Goal: Task Accomplishment & Management: Complete application form

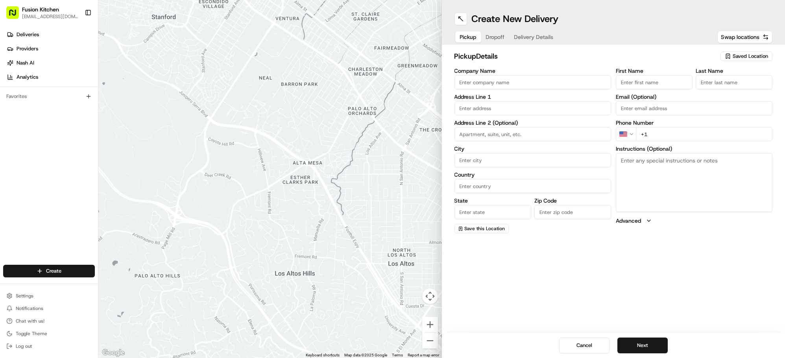
click at [491, 81] on input "Company Name" at bounding box center [533, 82] width 157 height 14
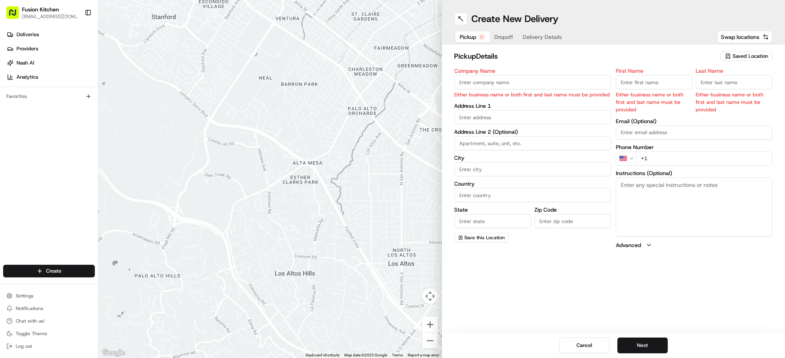
click at [519, 81] on input "Company Name" at bounding box center [533, 82] width 157 height 14
paste input "Grill N Shake - [GEOGRAPHIC_DATA]"
type input "Grill N Shake - [GEOGRAPHIC_DATA]"
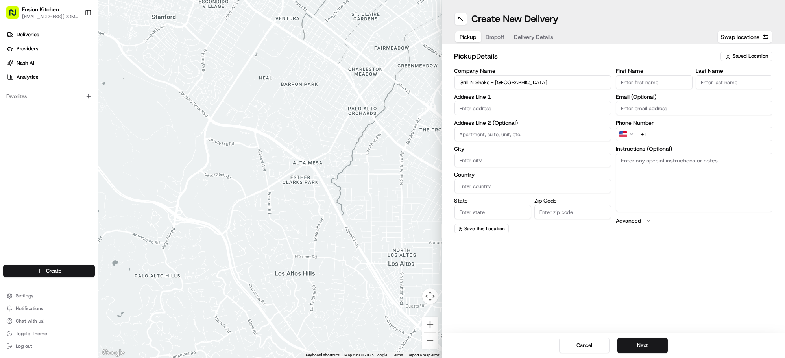
click at [629, 80] on input "First Name" at bounding box center [654, 82] width 77 height 14
paste input "Mougamadou [PERSON_NAME]"
click at [644, 81] on input "Mougamadou [PERSON_NAME]" at bounding box center [654, 82] width 77 height 14
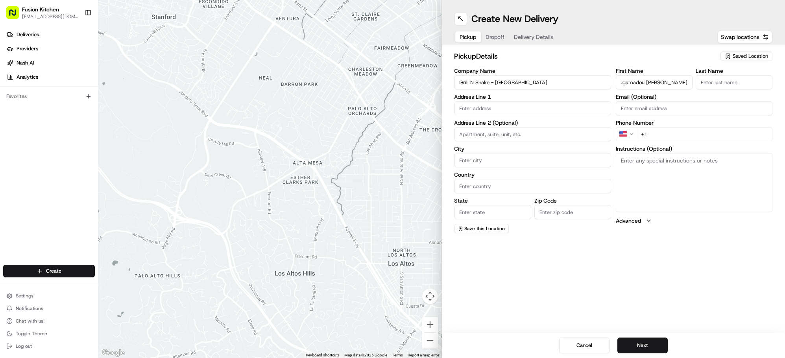
drag, startPoint x: 646, startPoint y: 81, endPoint x: 696, endPoint y: 81, distance: 49.6
click at [696, 81] on div "First Name [PERSON_NAME] Last Name" at bounding box center [694, 78] width 157 height 21
type input "Mougamadou Aasife"
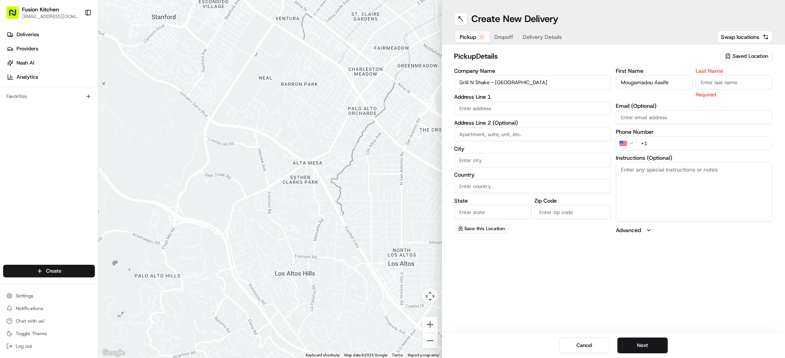
click at [731, 81] on input "Last Name" at bounding box center [734, 82] width 77 height 14
paste input "[PERSON_NAME]"
type input "[PERSON_NAME]"
click at [502, 103] on input "text" at bounding box center [533, 108] width 157 height 14
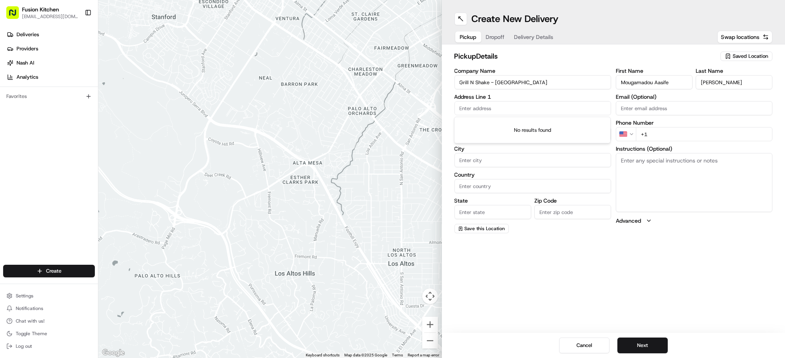
click at [476, 105] on input "text" at bounding box center [533, 108] width 157 height 14
paste input "[STREET_ADDRESS]"
click at [509, 125] on div "[STREET_ADDRESS]" at bounding box center [532, 125] width 153 height 12
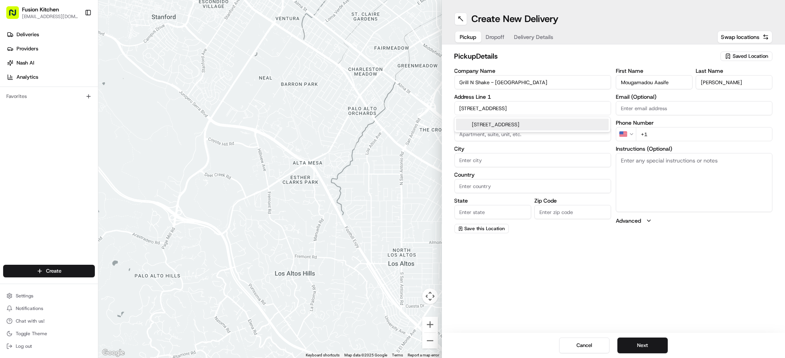
type input "[STREET_ADDRESS]"
type input "Oldbury"
type input "[GEOGRAPHIC_DATA]"
type input "B68 0BZ"
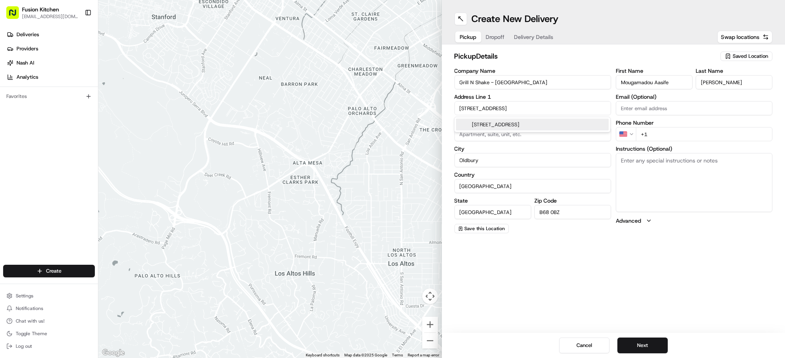
type input "[STREET_ADDRESS]"
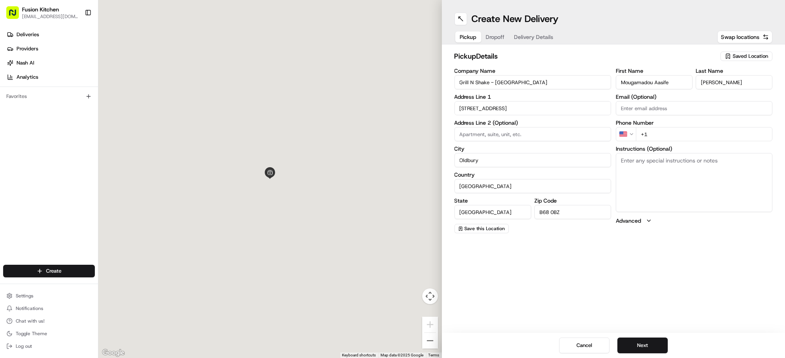
scroll to position [0, 0]
paste textarea "[STREET_ADDRESS]"
click at [678, 183] on textarea "[STREET_ADDRESS]" at bounding box center [694, 182] width 157 height 59
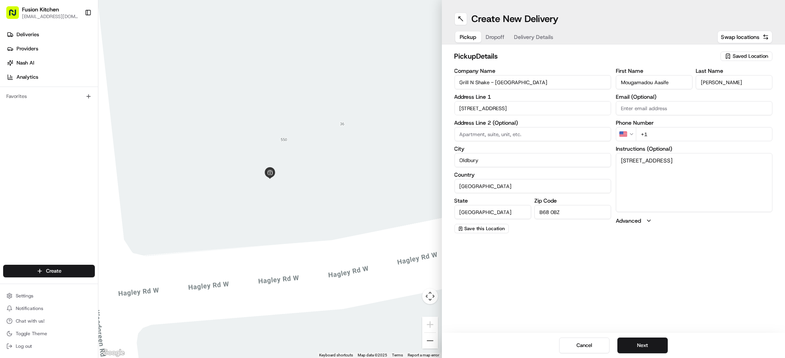
type textarea "[STREET_ADDRESS]"
click at [625, 135] on html "Fusion Kitchen [EMAIL_ADDRESS][DOMAIN_NAME] Toggle Sidebar Deliveries Providers…" at bounding box center [392, 179] width 785 height 358
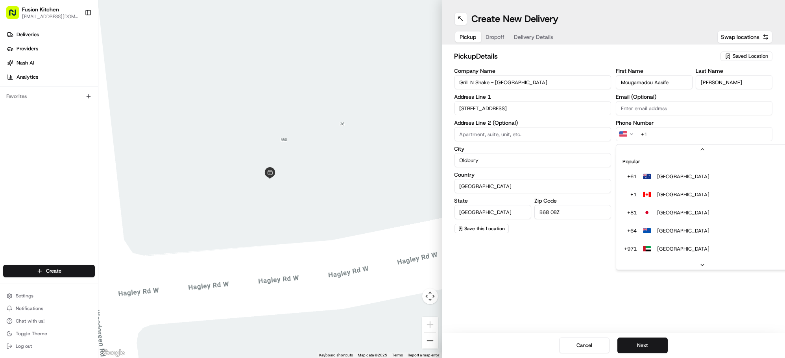
scroll to position [33, 0]
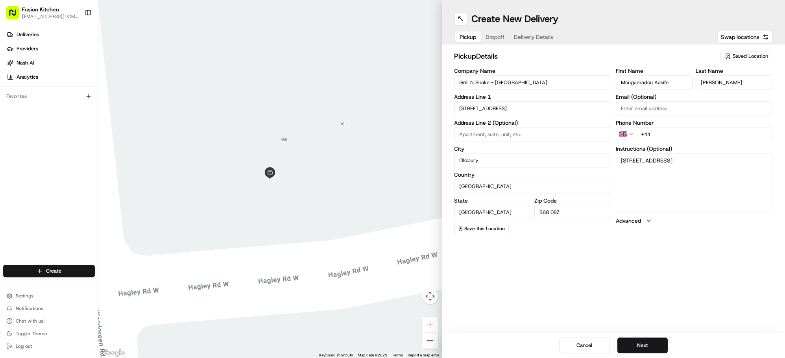
click at [681, 131] on input "+44" at bounding box center [704, 134] width 137 height 14
paste input "121 421 3777"
type input "[PHONE_NUMBER]"
click at [638, 347] on button "Next" at bounding box center [643, 346] width 50 height 16
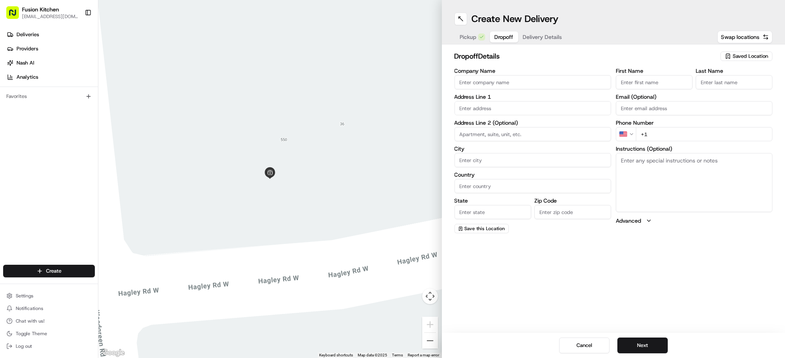
drag, startPoint x: 499, startPoint y: 79, endPoint x: 499, endPoint y: 84, distance: 4.7
click at [499, 79] on input "Company Name" at bounding box center [533, 82] width 157 height 14
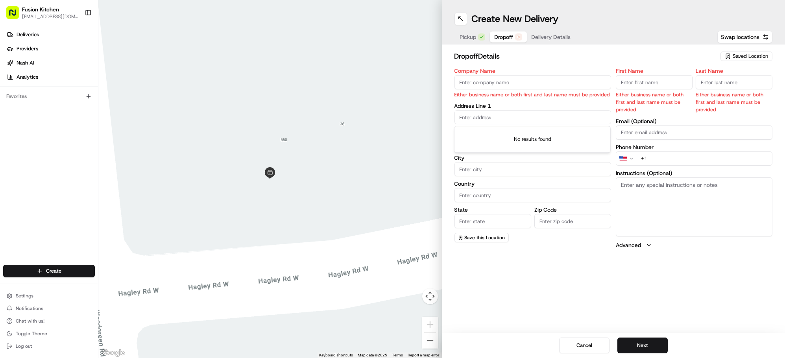
click at [489, 115] on input "text" at bounding box center [533, 117] width 157 height 14
click at [483, 112] on input "text" at bounding box center [533, 117] width 157 height 14
paste input "[STREET_ADDRESS][PERSON_NAME]"
click at [531, 131] on div "[STREET_ADDRESS][PERSON_NAME]" at bounding box center [532, 134] width 153 height 12
type input "[STREET_ADDRESS][PERSON_NAME]"
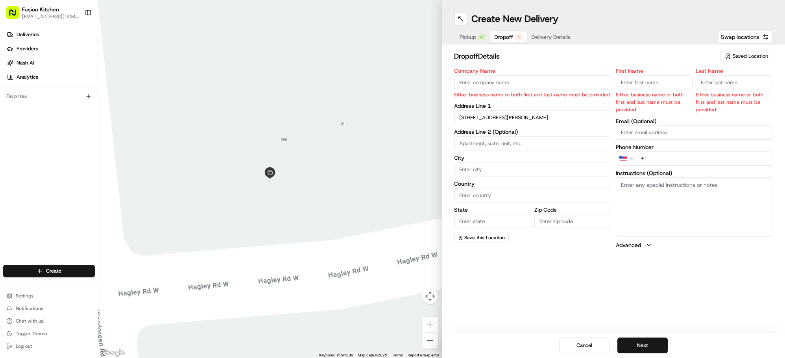
type input "[PERSON_NAME]"
type input "[GEOGRAPHIC_DATA]"
type input "B32 2SQ"
type input "[STREET_ADDRESS]"
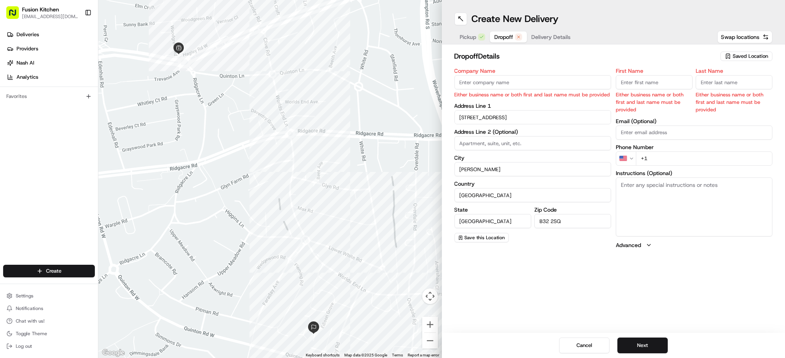
click at [661, 193] on textarea "Instructions (Optional)" at bounding box center [694, 207] width 157 height 59
paste textarea "[STREET_ADDRESS][PERSON_NAME]"
type textarea "[STREET_ADDRESS][PERSON_NAME]"
click at [467, 81] on input "Company Name" at bounding box center [533, 82] width 157 height 14
paste input "[PERSON_NAME]"
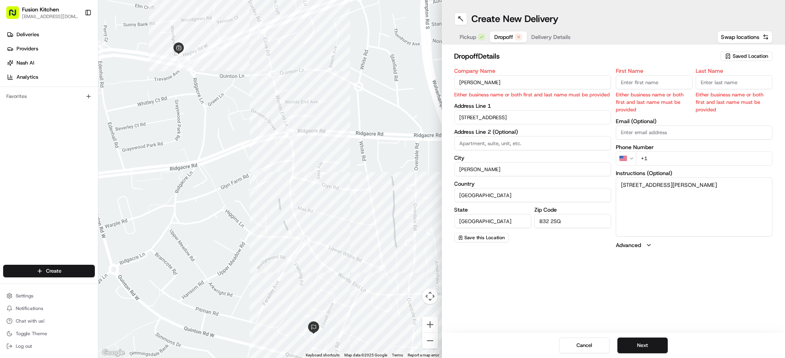
type input "[PERSON_NAME]"
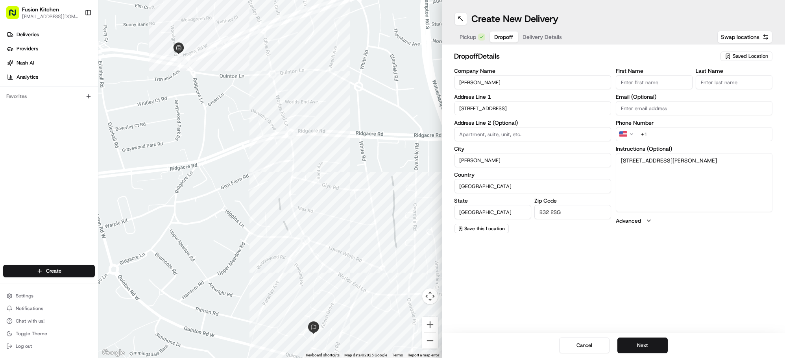
drag, startPoint x: 643, startPoint y: 81, endPoint x: 668, endPoint y: 82, distance: 25.2
click at [643, 81] on input "First Name" at bounding box center [654, 82] width 77 height 14
paste input "[PERSON_NAME]"
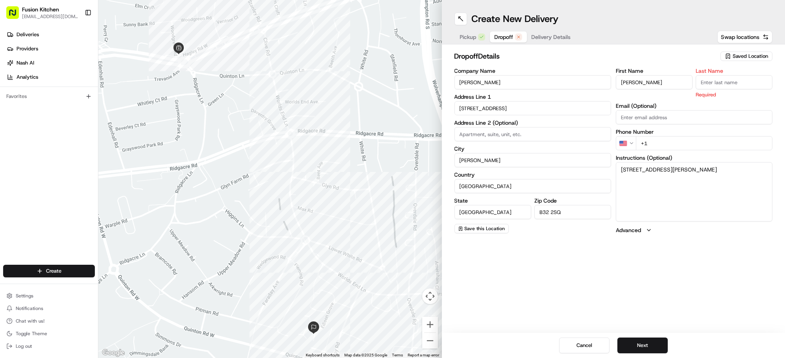
click at [724, 85] on input "Last Name" at bounding box center [734, 82] width 77 height 14
click at [636, 43] on div "Pickup Dropoff Delivery Details Swap locations" at bounding box center [614, 37] width 318 height 14
click at [643, 80] on input "[PERSON_NAME]" at bounding box center [654, 82] width 77 height 14
type input "Imran"
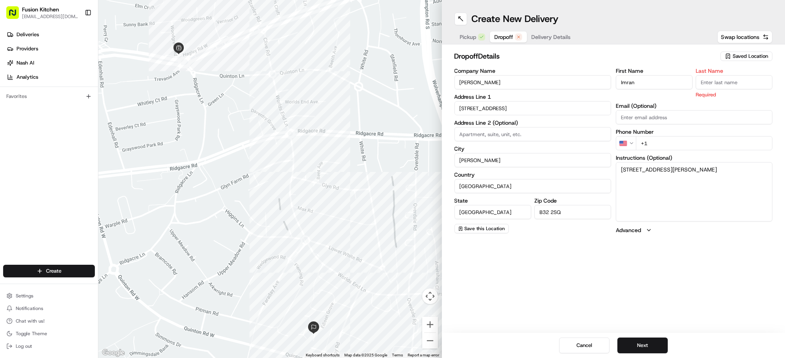
click at [709, 86] on input "Last Name" at bounding box center [734, 82] width 77 height 14
paste input "Khan"
type input "Khan"
click at [553, 249] on div "Create New Delivery Pickup Dropoff Delivery Details Swap locations dropoff Deta…" at bounding box center [614, 179] width 344 height 358
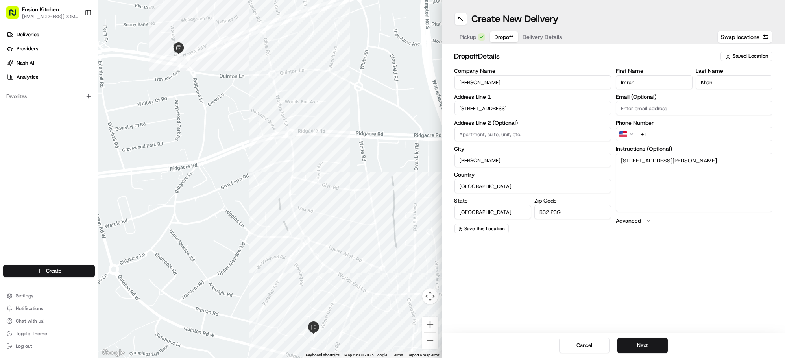
click at [675, 123] on label "Phone Number" at bounding box center [694, 123] width 157 height 6
click at [669, 133] on input "+1" at bounding box center [704, 134] width 137 height 14
click at [631, 133] on html "Fusion Kitchen [EMAIL_ADDRESS][DOMAIN_NAME] Toggle Sidebar Deliveries Providers…" at bounding box center [392, 179] width 785 height 358
click at [682, 133] on input "+44" at bounding box center [704, 134] width 137 height 14
paste input "7311 377759"
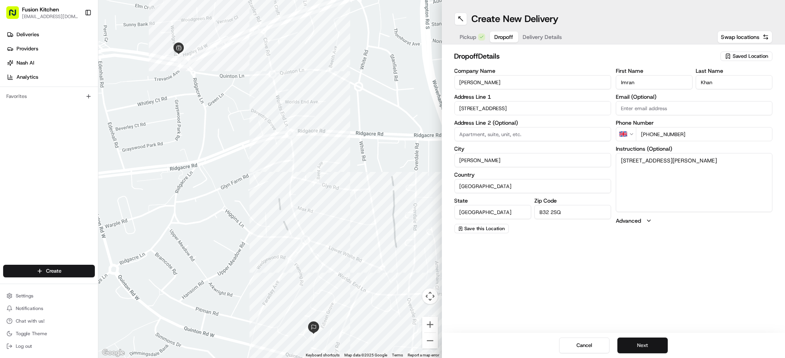
type input "[PHONE_NUMBER]"
click at [646, 343] on button "Next" at bounding box center [643, 346] width 50 height 16
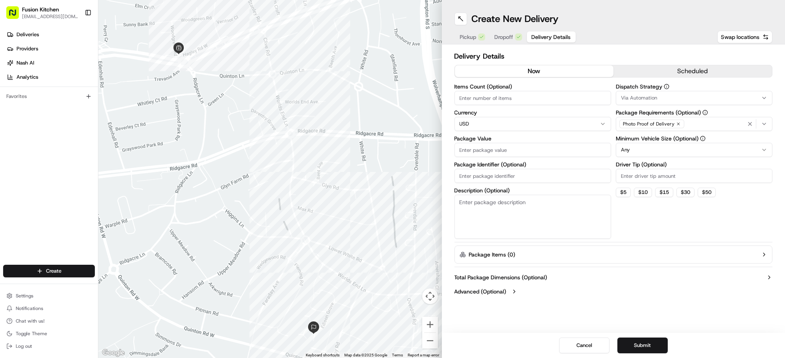
click at [506, 151] on input "Package Value" at bounding box center [533, 150] width 157 height 14
click at [513, 124] on html "Fusion Kitchen [EMAIL_ADDRESS][DOMAIN_NAME] Toggle Sidebar Deliveries Providers…" at bounding box center [392, 179] width 785 height 358
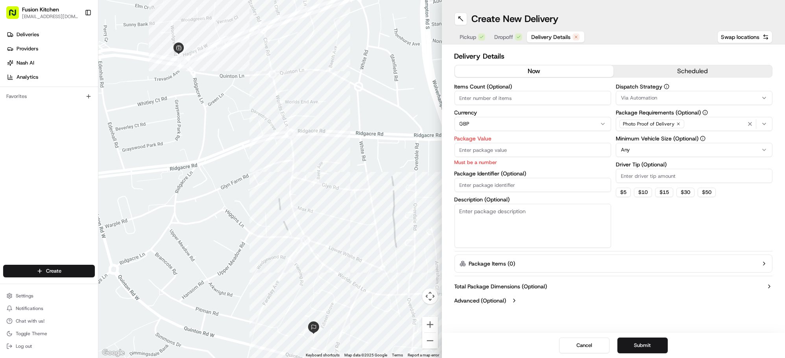
click at [489, 153] on input "Package Value" at bounding box center [533, 150] width 157 height 14
paste input "22.47"
type input "22.47"
click at [645, 344] on button "Submit" at bounding box center [643, 346] width 50 height 16
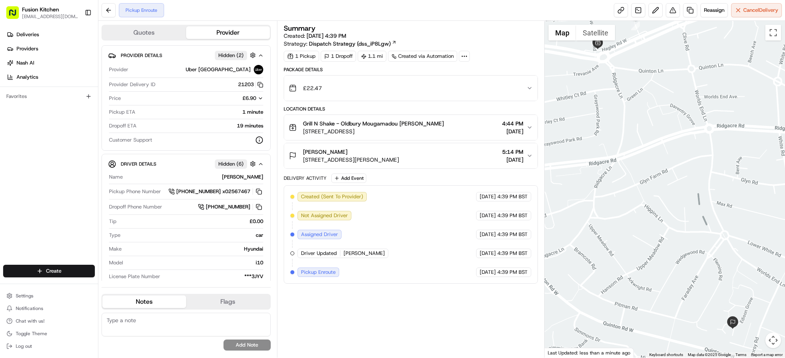
click at [17, 26] on div "Deliveries Providers [PERSON_NAME] Analytics" at bounding box center [49, 55] width 98 height 61
click at [20, 31] on span "Deliveries" at bounding box center [28, 34] width 22 height 7
